Goal: Navigation & Orientation: Find specific page/section

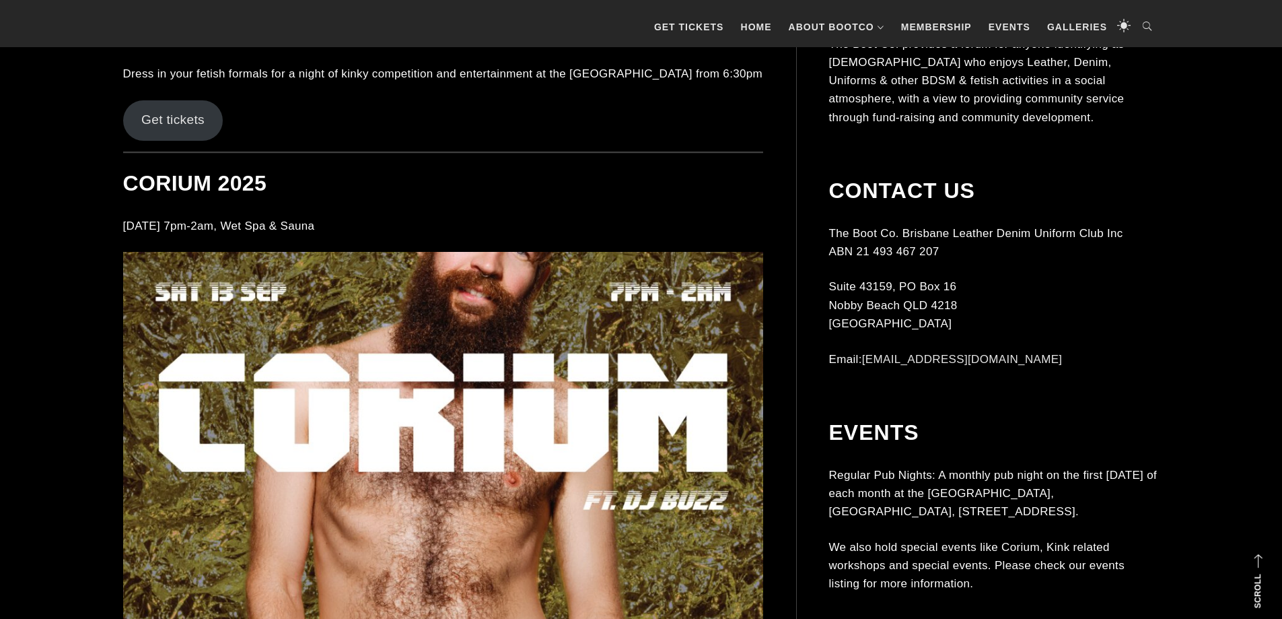
scroll to position [8277, 0]
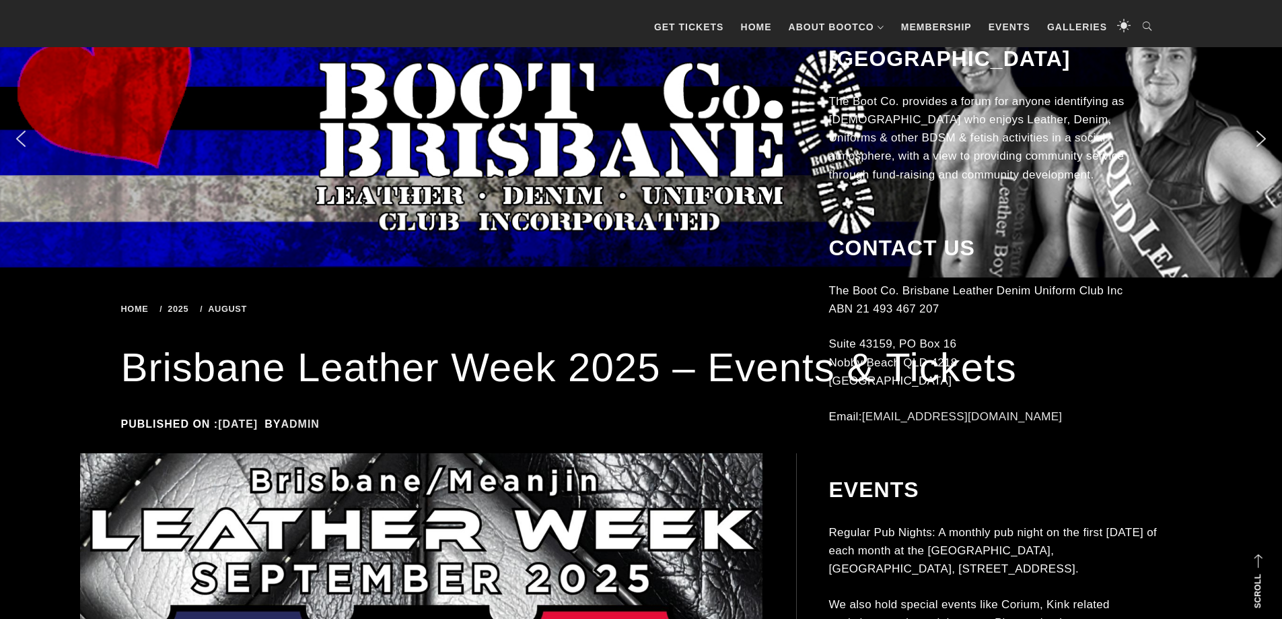
scroll to position [8277, 0]
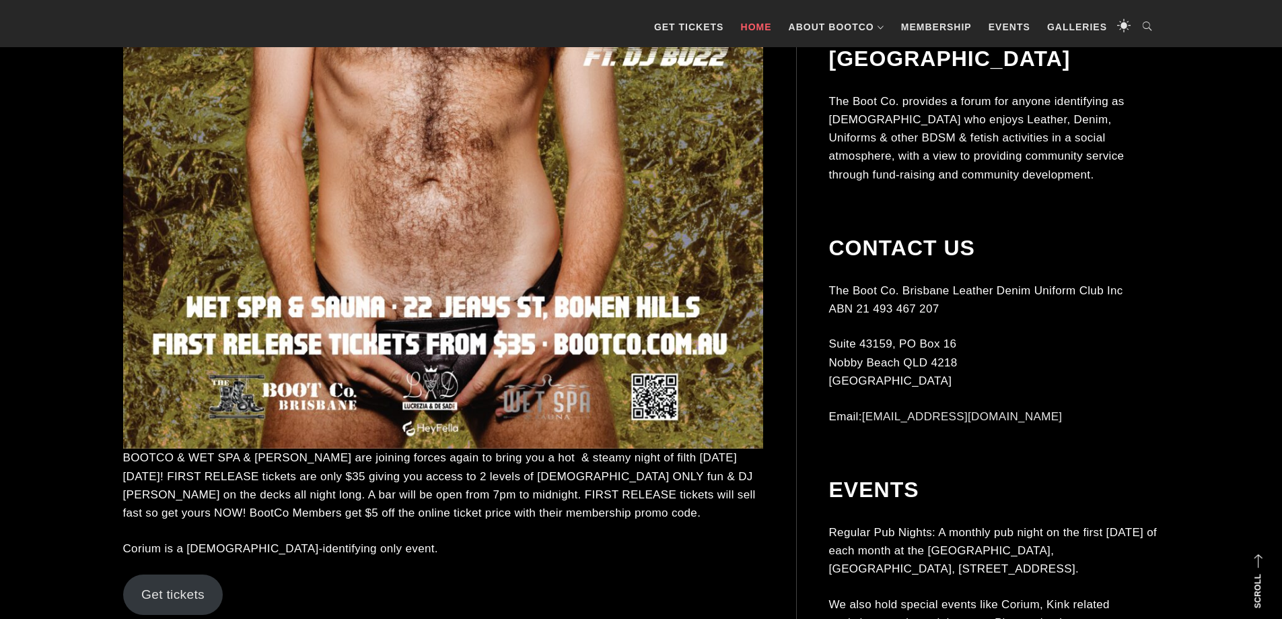
click at [769, 25] on link "Home" at bounding box center [756, 27] width 44 height 40
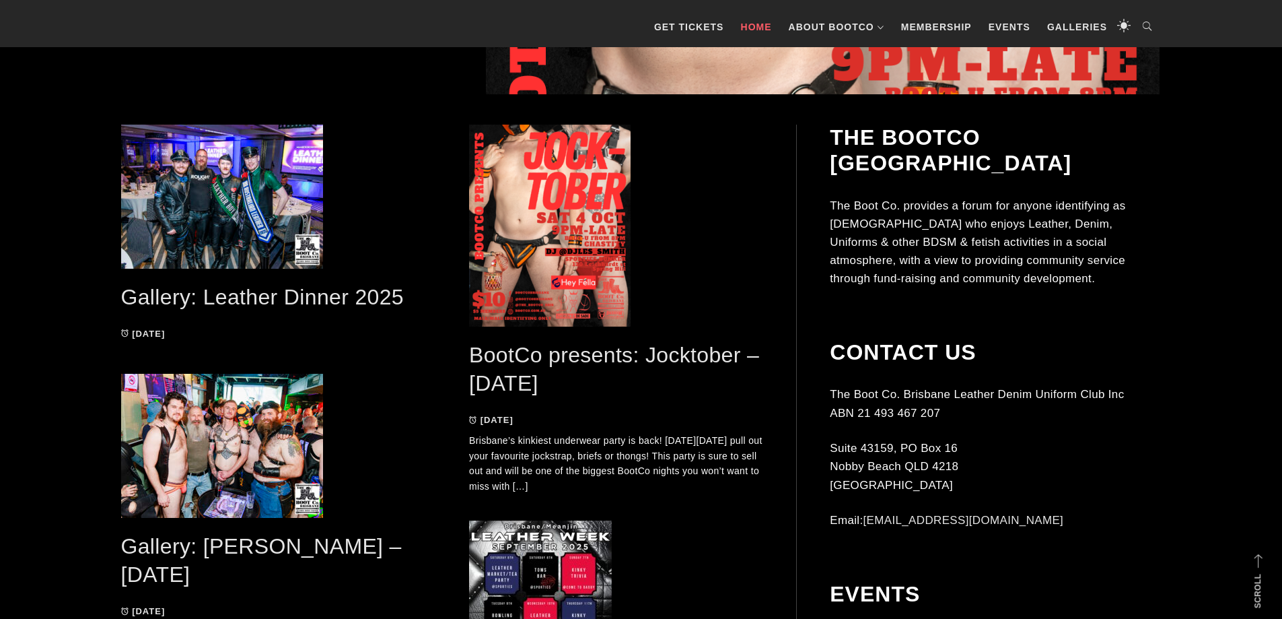
scroll to position [673, 0]
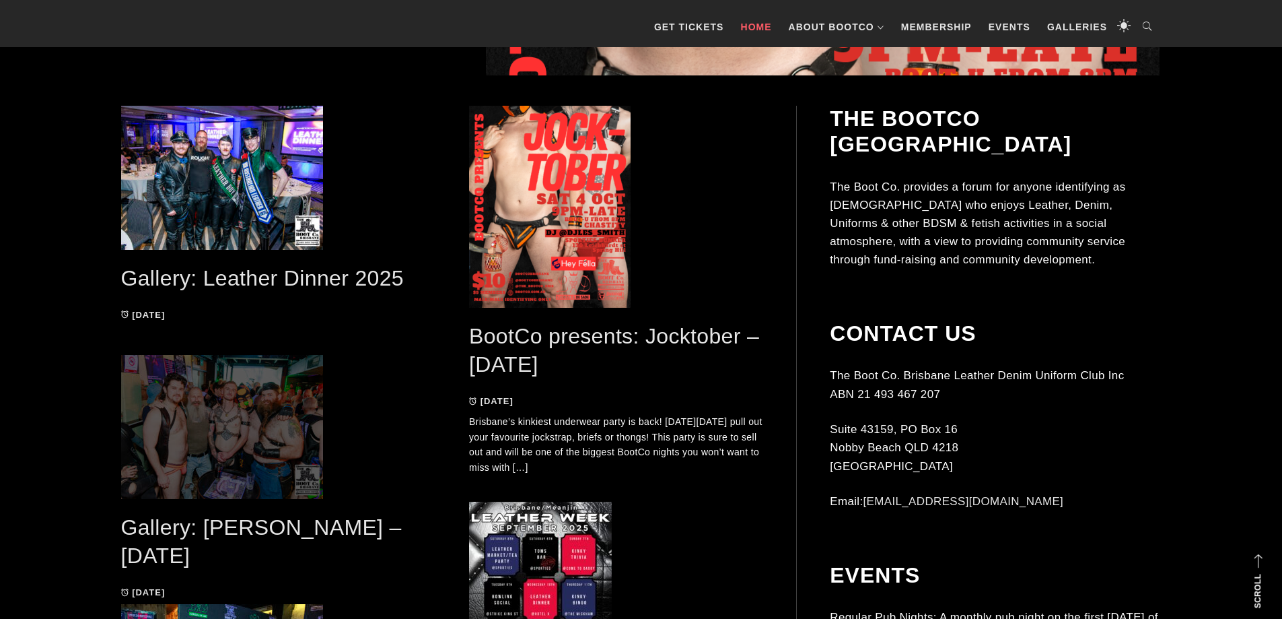
click at [290, 450] on span at bounding box center [268, 427] width 295 height 144
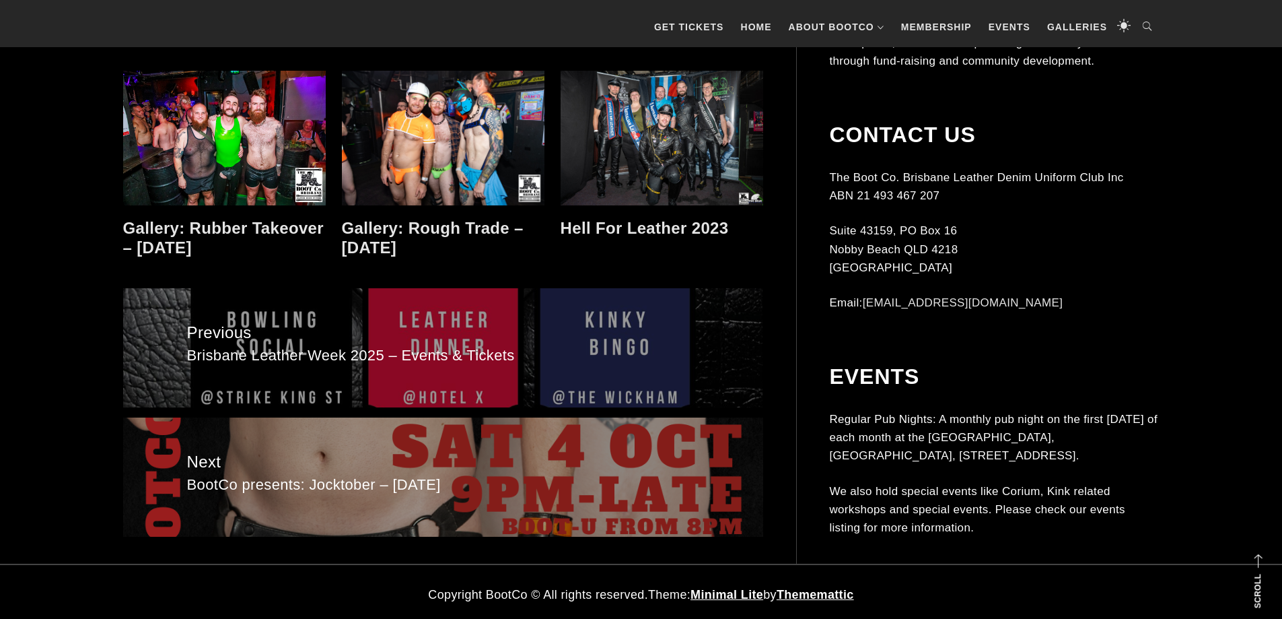
scroll to position [12773, 0]
